Goal: Task Accomplishment & Management: Use online tool/utility

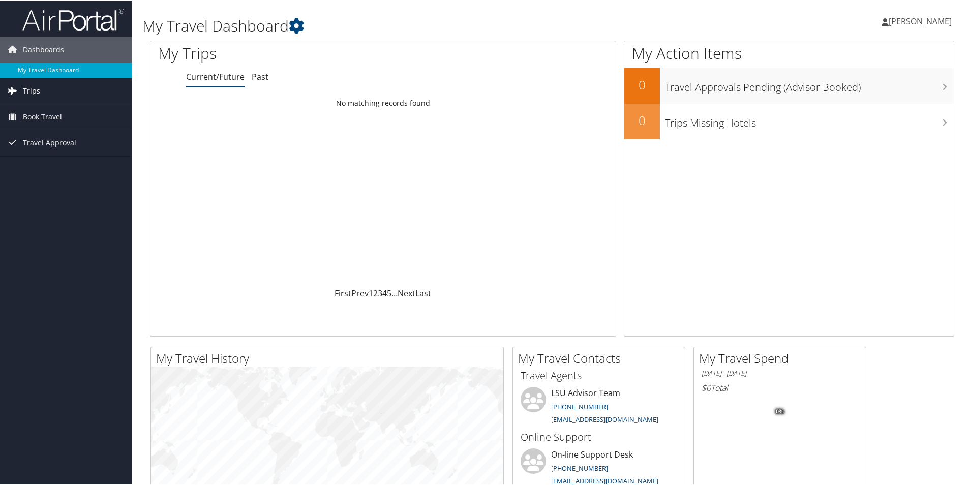
click at [39, 84] on span "Trips" at bounding box center [31, 89] width 17 height 25
click at [66, 113] on link "Current/Future Trips" at bounding box center [66, 110] width 132 height 15
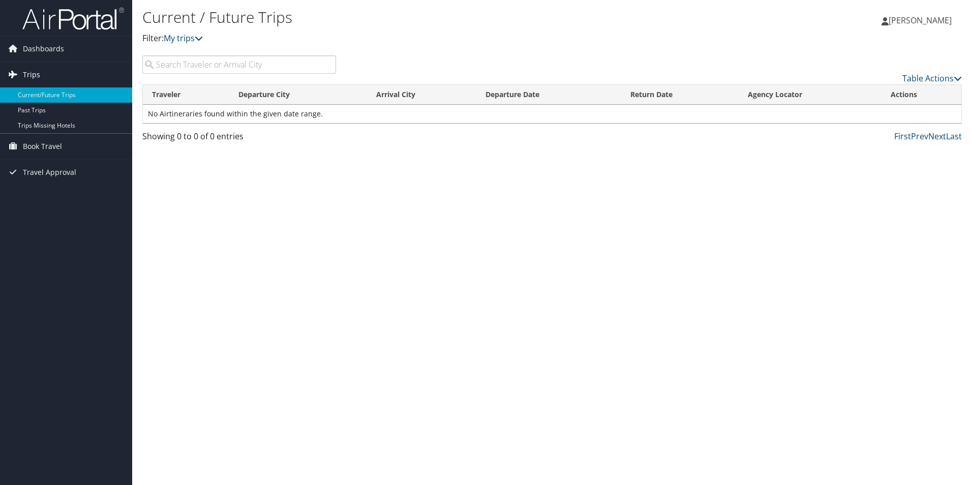
click at [30, 69] on span "Trips" at bounding box center [31, 74] width 17 height 25
click at [30, 70] on span "Trips" at bounding box center [31, 74] width 17 height 25
click at [46, 147] on span "Book Travel" at bounding box center [42, 146] width 39 height 25
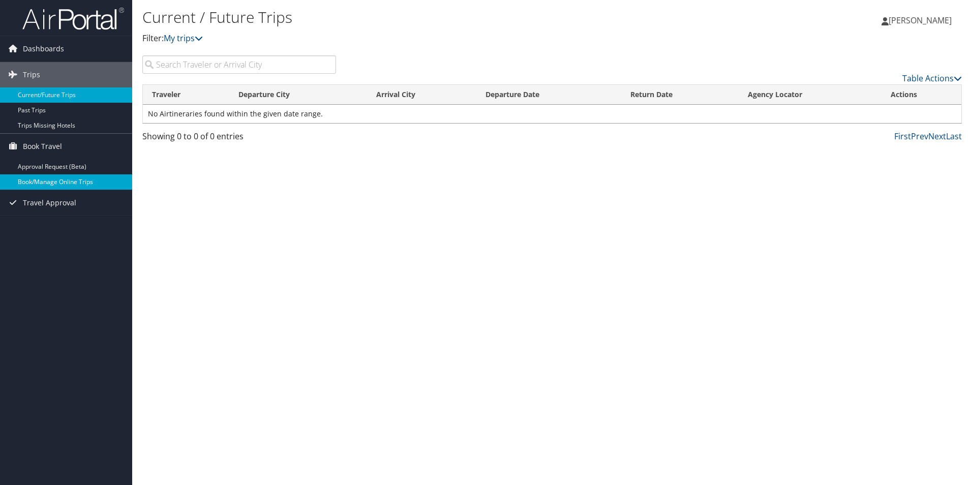
click at [50, 187] on link "Book/Manage Online Trips" at bounding box center [66, 181] width 132 height 15
